Goal: Transaction & Acquisition: Register for event/course

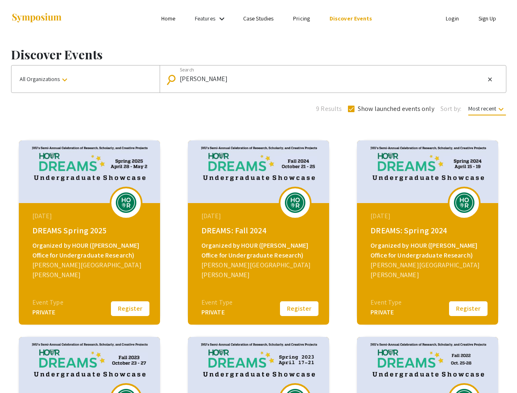
click at [211, 18] on link "Features" at bounding box center [205, 18] width 20 height 7
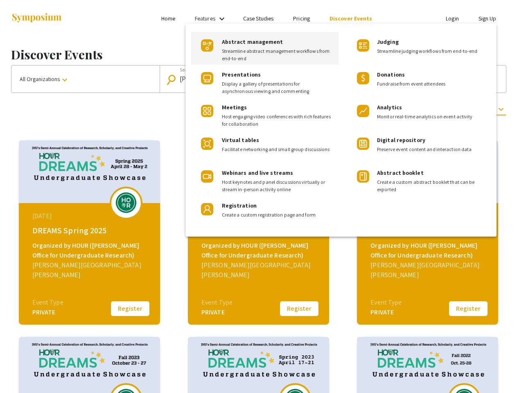
click at [85, 79] on div at bounding box center [258, 196] width 517 height 393
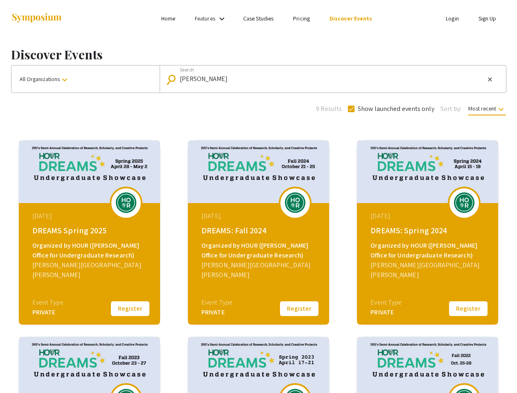
click at [330, 79] on input "[PERSON_NAME]" at bounding box center [332, 78] width 305 height 7
click at [490, 79] on mat-icon "close" at bounding box center [489, 79] width 7 height 7
click at [390, 109] on span "Show launched events only" at bounding box center [395, 109] width 76 height 10
click at [351, 112] on input "Show launched events only" at bounding box center [351, 112] width 0 height 0
checkbox input "false"
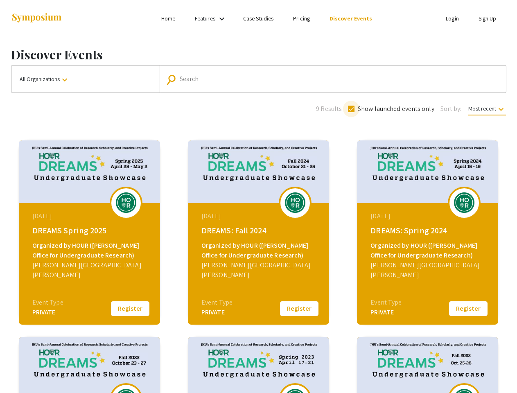
click at [486, 108] on span "Most recent keyboard_arrow_down" at bounding box center [487, 110] width 38 height 11
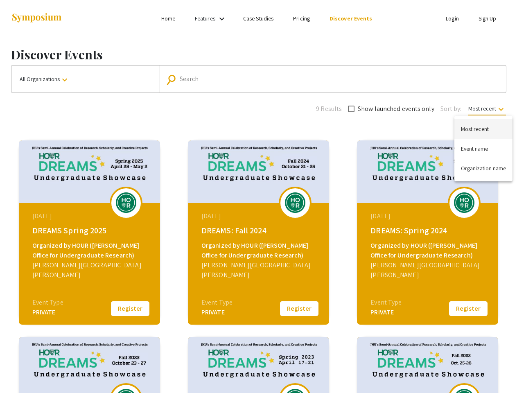
click at [130, 308] on div at bounding box center [258, 196] width 517 height 393
click at [299, 308] on button "Register" at bounding box center [299, 308] width 41 height 17
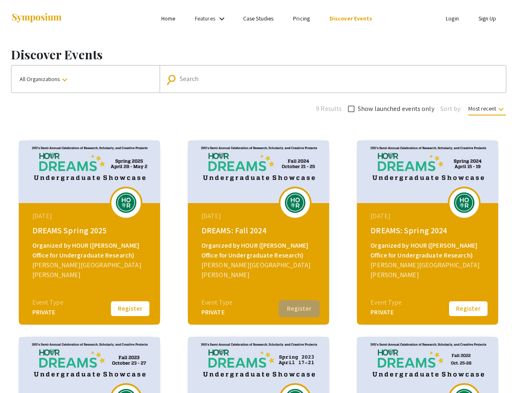
click at [468, 308] on button "Register" at bounding box center [467, 308] width 41 height 17
